Goal: Communication & Community: Answer question/provide support

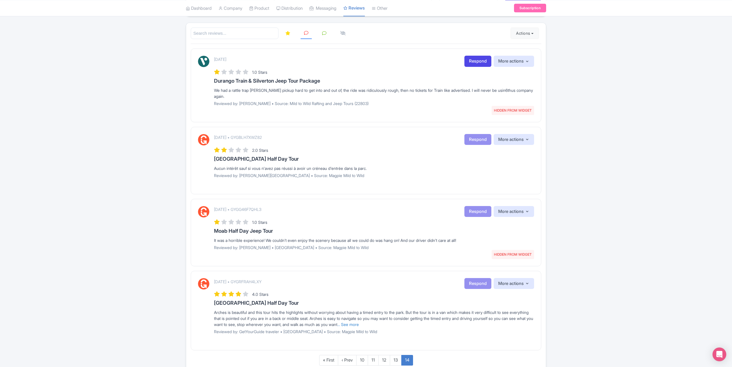
scroll to position [106, 0]
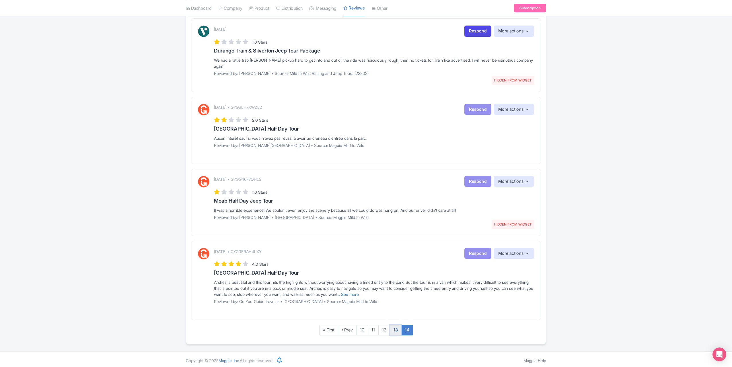
click at [396, 328] on link "13" at bounding box center [396, 330] width 12 height 11
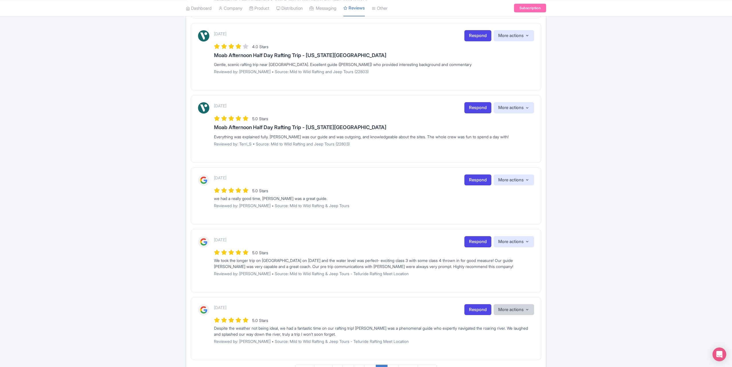
scroll to position [531, 0]
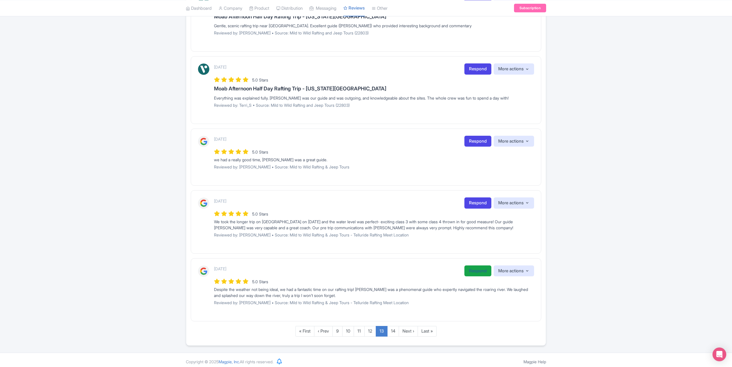
click at [477, 265] on link "Respond" at bounding box center [478, 270] width 27 height 11
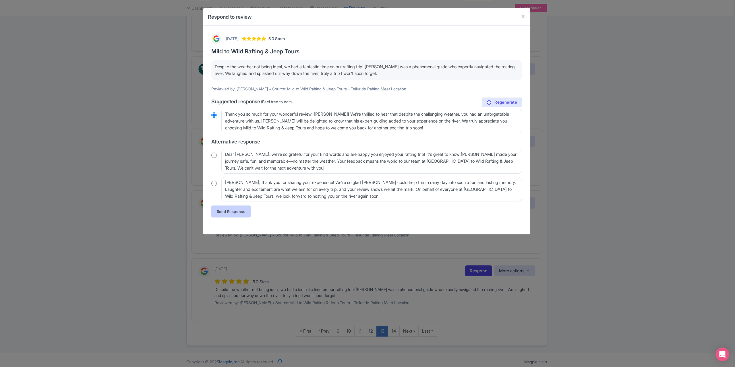
click at [228, 212] on link "Send Response" at bounding box center [230, 211] width 39 height 11
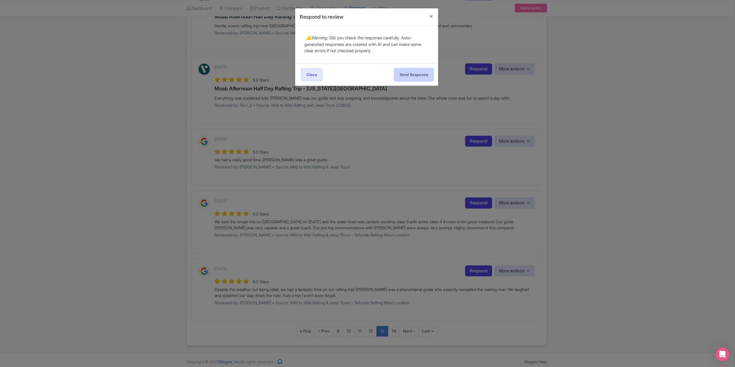
click at [409, 71] on button "Send Response" at bounding box center [413, 74] width 39 height 13
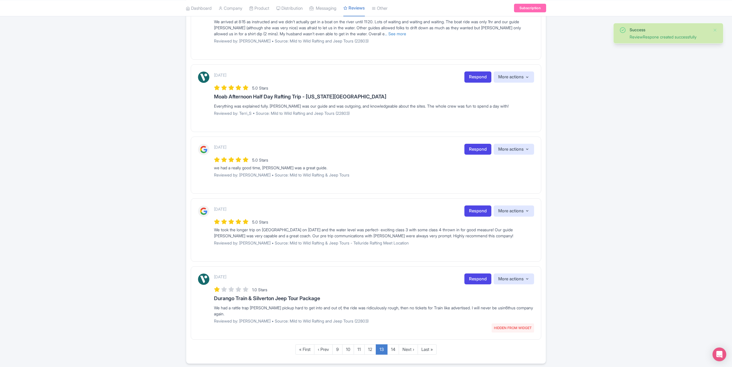
scroll to position [541, 0]
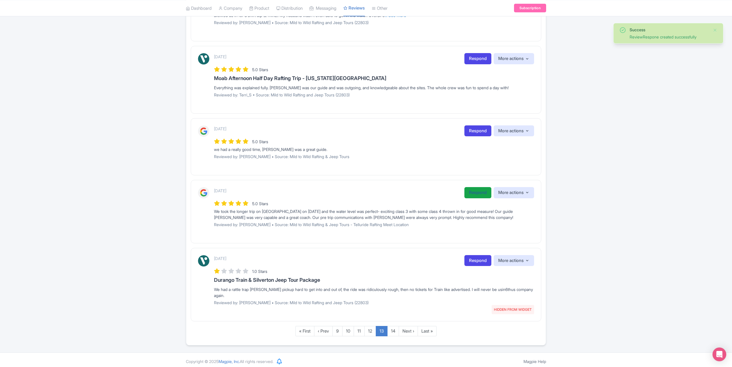
click at [471, 188] on link "Respond" at bounding box center [478, 192] width 27 height 11
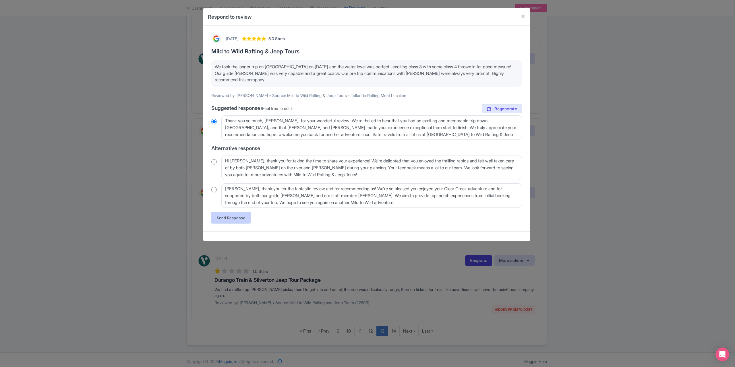
click at [231, 213] on link "Send Response" at bounding box center [230, 217] width 39 height 11
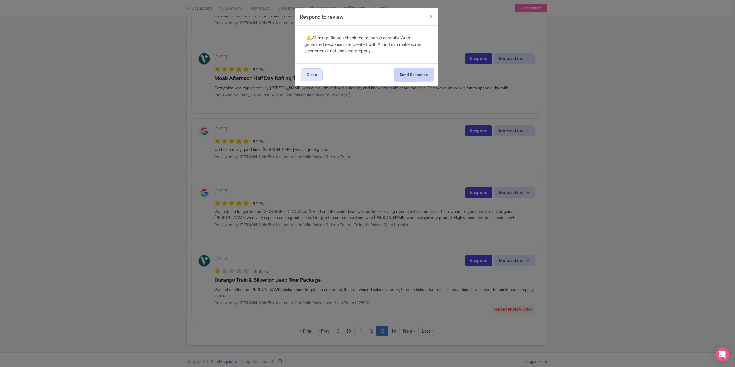
click at [414, 74] on button "Send Response" at bounding box center [413, 74] width 39 height 13
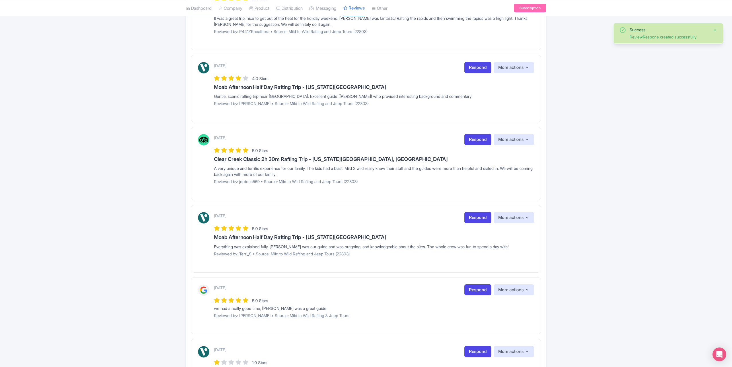
scroll to position [430, 0]
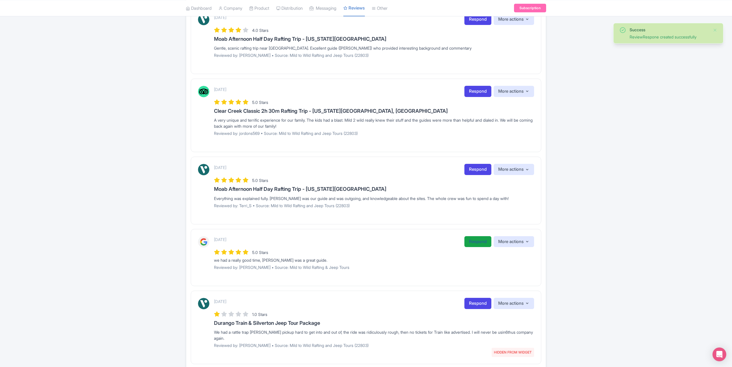
click at [468, 242] on link "Respond" at bounding box center [478, 241] width 27 height 11
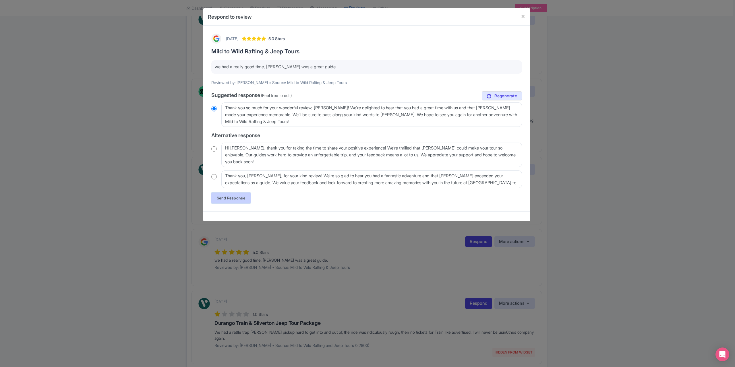
click at [231, 195] on link "Send Response" at bounding box center [230, 198] width 39 height 11
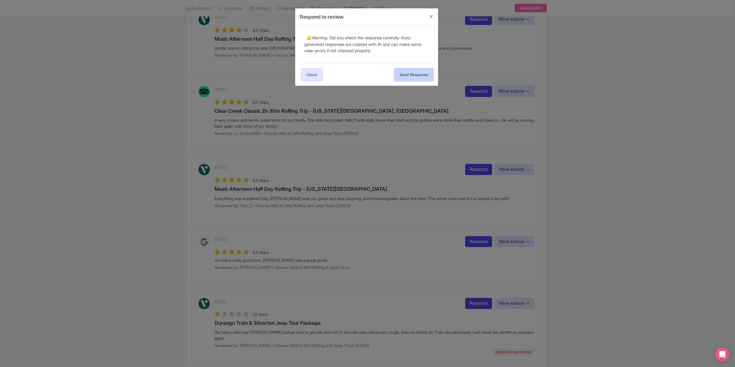
click at [413, 71] on button "Send Response" at bounding box center [413, 74] width 39 height 13
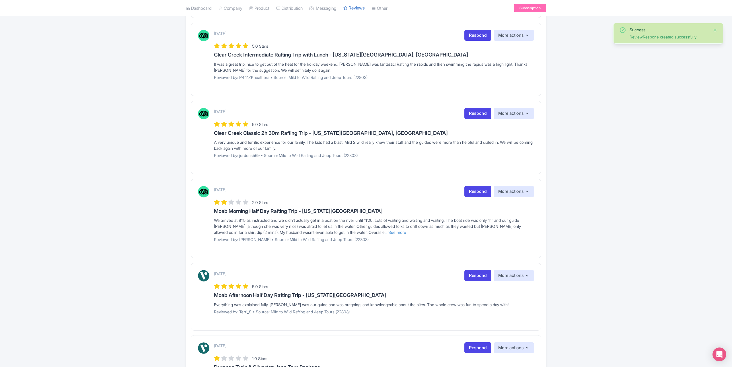
scroll to position [402, 0]
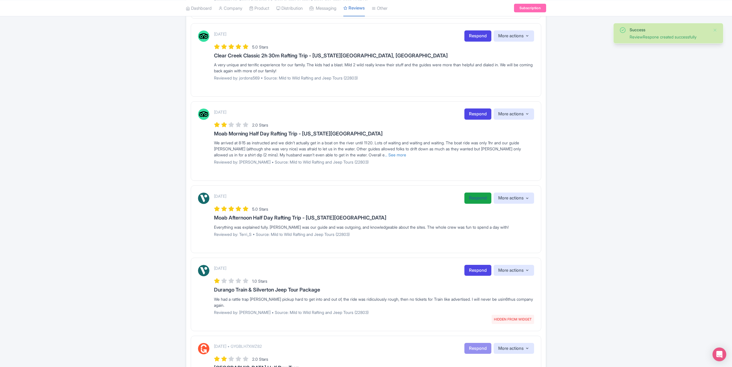
click at [471, 195] on link "Respond" at bounding box center [478, 198] width 27 height 11
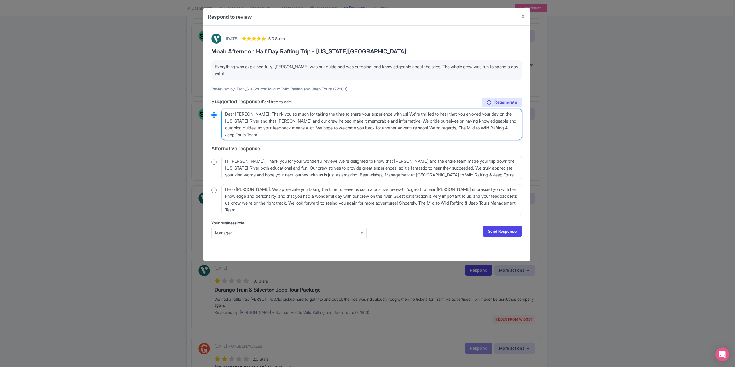
drag, startPoint x: 250, startPoint y: 114, endPoint x: 235, endPoint y: 114, distance: 14.6
click at [235, 114] on textarea "Dear Terri_S, Thank you so much for taking the time to share your experience wi…" at bounding box center [371, 124] width 300 height 31
drag, startPoint x: 252, startPoint y: 114, endPoint x: 223, endPoint y: 115, distance: 29.0
click at [223, 115] on textarea "Dear Terri_S, Thank you so much for taking the time to share your experience wi…" at bounding box center [371, 124] width 300 height 31
type textarea "Thank you so much for taking the time to share your experience with us! We're t…"
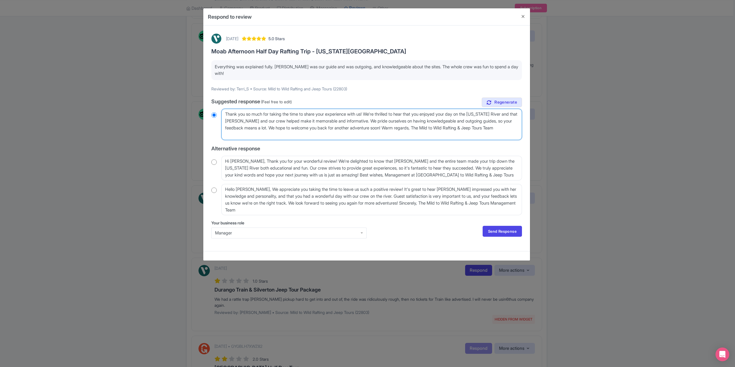
radio input "true"
type textarea "Thank you so much for taking the time to share your experience with us! We're t…"
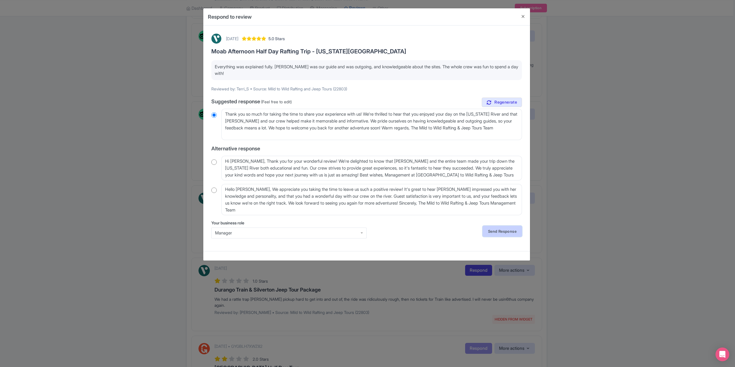
click at [501, 230] on link "Send Response" at bounding box center [501, 231] width 39 height 11
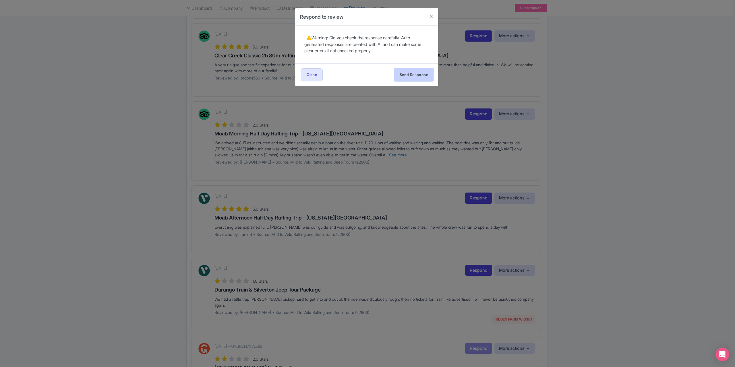
click at [405, 75] on button "Send Response" at bounding box center [413, 74] width 39 height 13
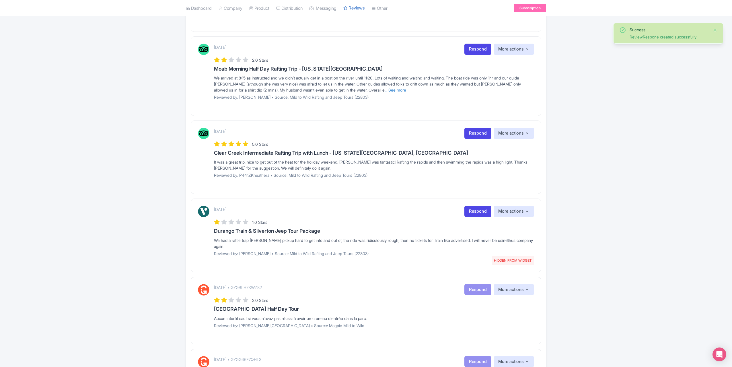
scroll to position [402, 0]
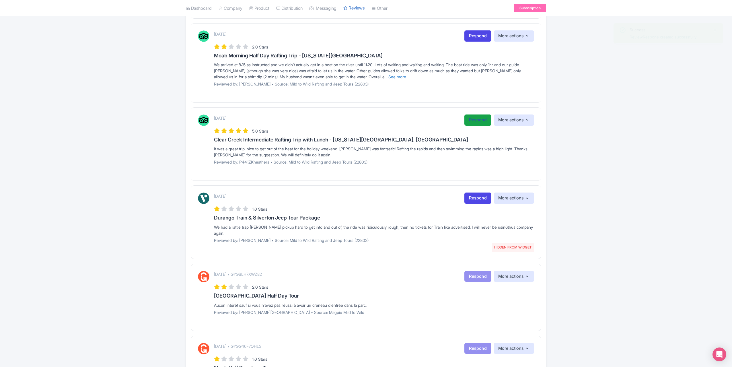
click at [476, 120] on link "Respond" at bounding box center [478, 119] width 27 height 11
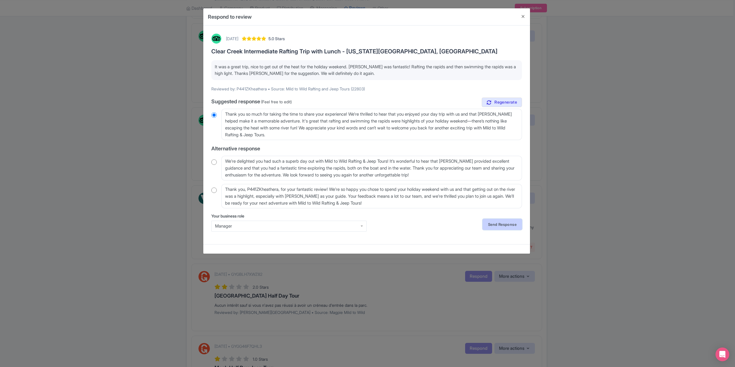
click at [492, 228] on link "Send Response" at bounding box center [501, 224] width 39 height 11
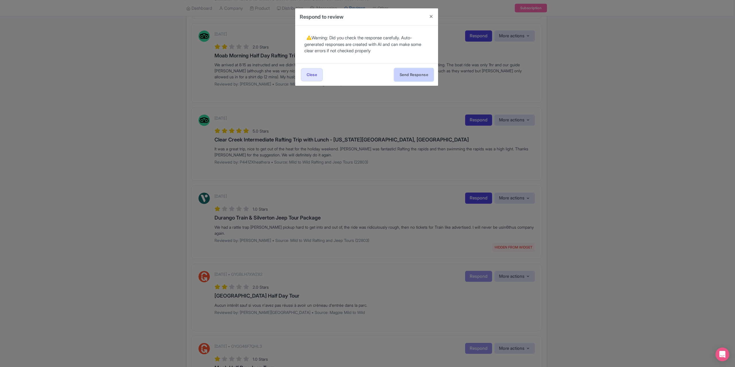
click at [410, 75] on button "Send Response" at bounding box center [413, 74] width 39 height 13
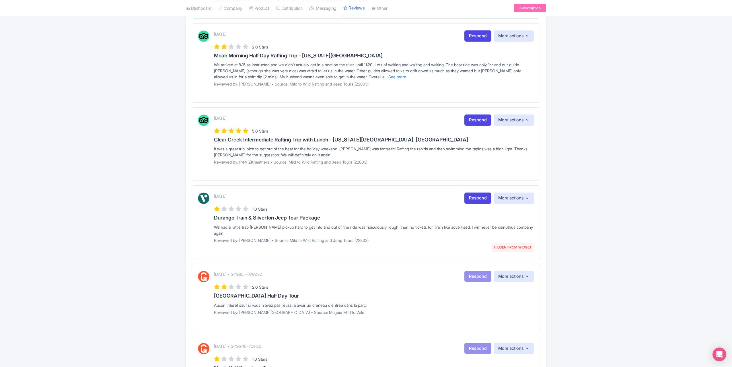
scroll to position [382, 0]
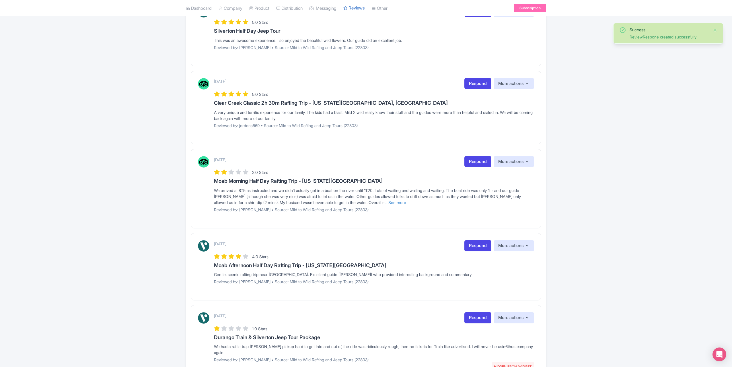
scroll to position [258, 0]
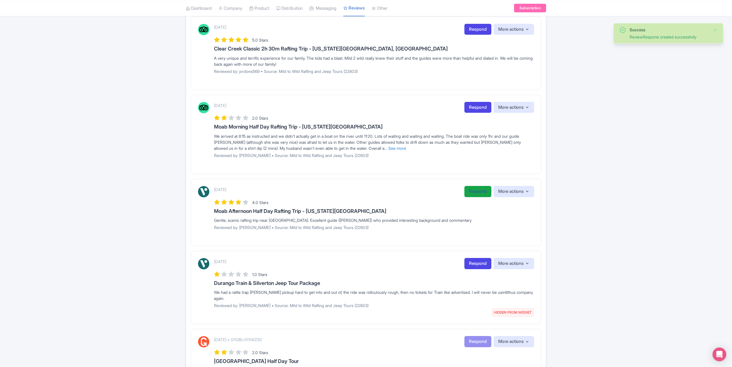
click at [473, 194] on link "Respond" at bounding box center [478, 191] width 27 height 11
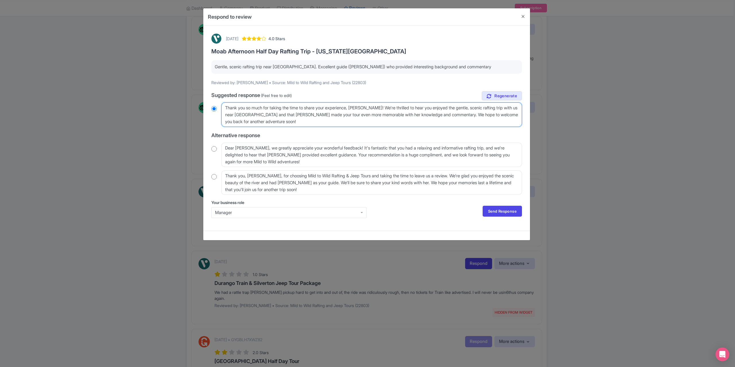
drag, startPoint x: 381, startPoint y: 107, endPoint x: 377, endPoint y: 108, distance: 4.1
click at [377, 108] on textarea "Thank you so much for taking the time to share your experience, Lawrence_S! We'…" at bounding box center [371, 114] width 300 height 24
type textarea "Thank you so much for taking the time to share your experience, Lawrence! We're…"
radio input "true"
type textarea "Thank you so much for taking the time to share your experience, Lawrence! We're…"
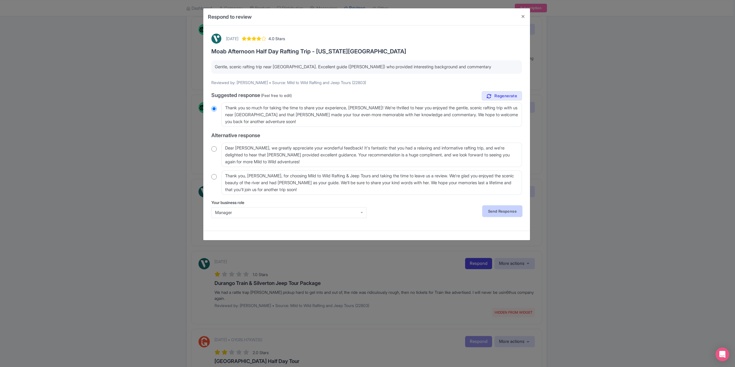
click at [500, 213] on link "Send Response" at bounding box center [501, 211] width 39 height 11
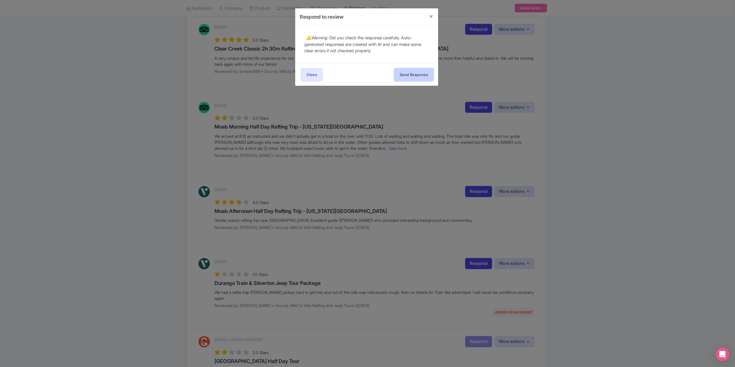
click at [420, 73] on button "Send Response" at bounding box center [413, 74] width 39 height 13
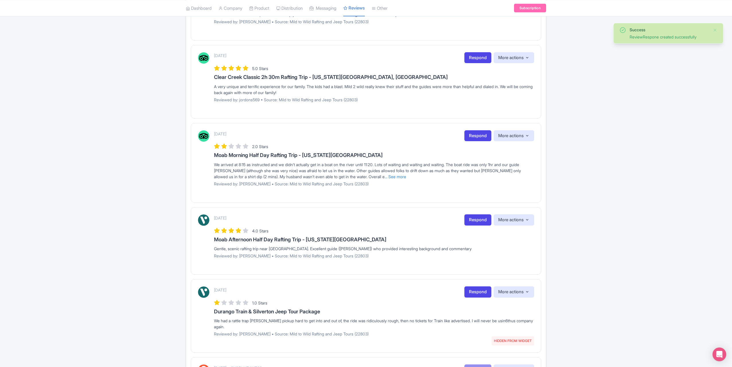
scroll to position [258, 0]
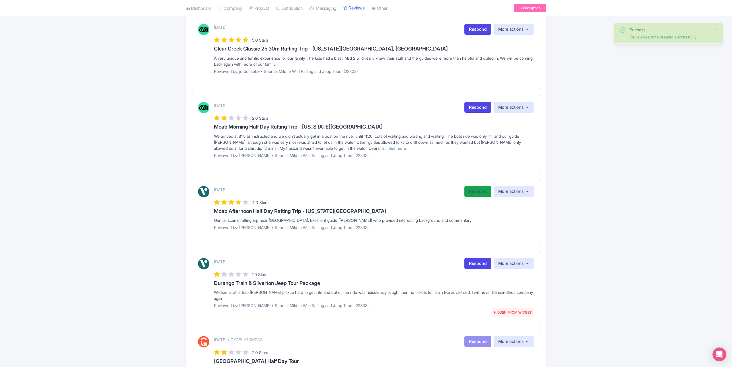
click at [470, 193] on link "Respond" at bounding box center [478, 191] width 27 height 11
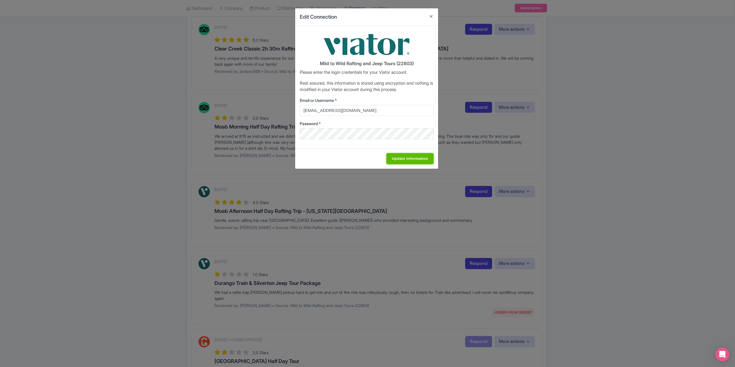
click at [410, 162] on input "Update Information" at bounding box center [409, 158] width 47 height 11
type input "Saving..."
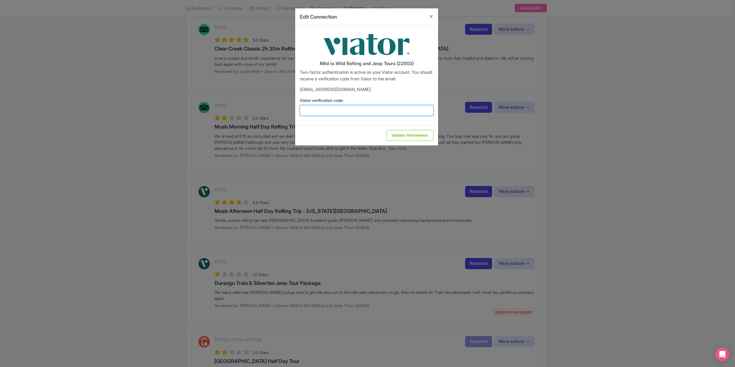
click at [332, 106] on input "Viator verification code:" at bounding box center [367, 110] width 134 height 11
type input "802528"
click at [420, 134] on input "Update Information" at bounding box center [409, 135] width 47 height 11
type input "Update Information"
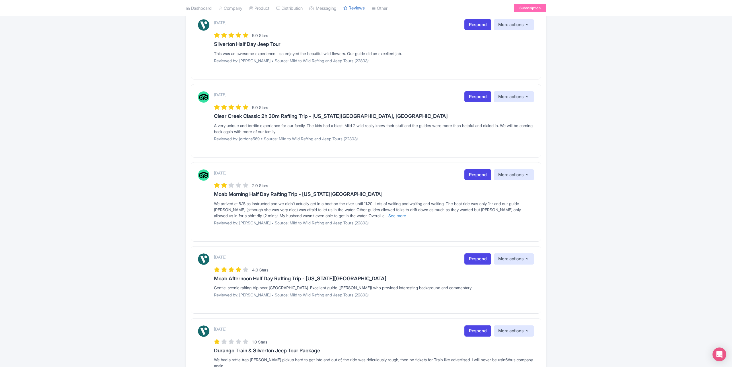
scroll to position [172, 0]
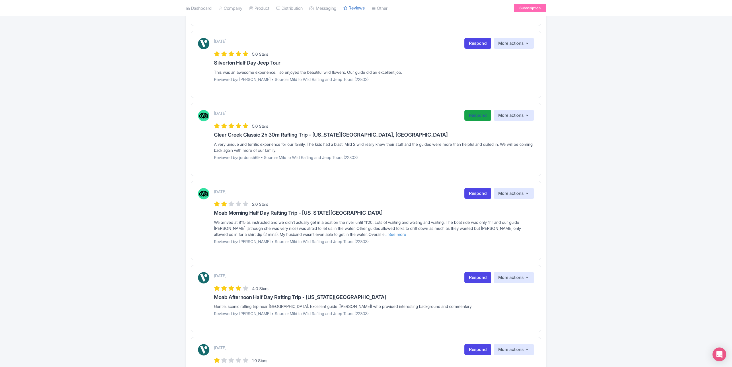
click at [470, 117] on link "Respond" at bounding box center [478, 115] width 27 height 11
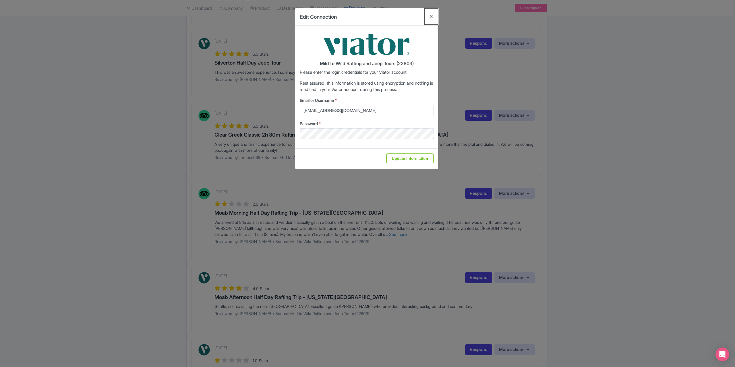
click at [431, 15] on button "Close" at bounding box center [431, 16] width 14 height 16
